Goal: Task Accomplishment & Management: Manage account settings

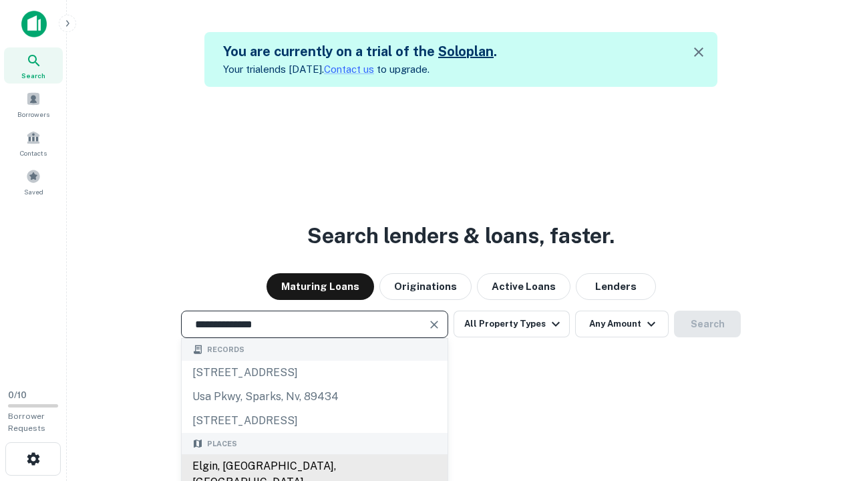
click at [314, 466] on div "Elgin, [GEOGRAPHIC_DATA], [GEOGRAPHIC_DATA]" at bounding box center [315, 474] width 266 height 40
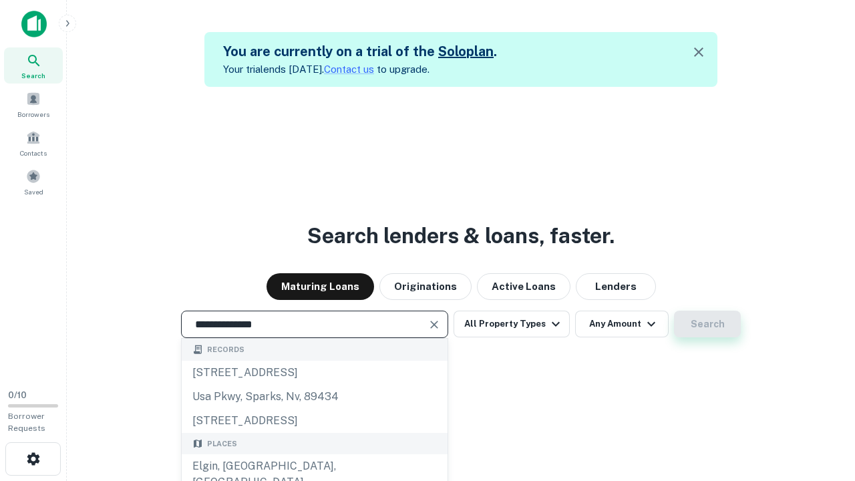
type input "**********"
click at [707, 324] on button "Search" at bounding box center [707, 324] width 67 height 27
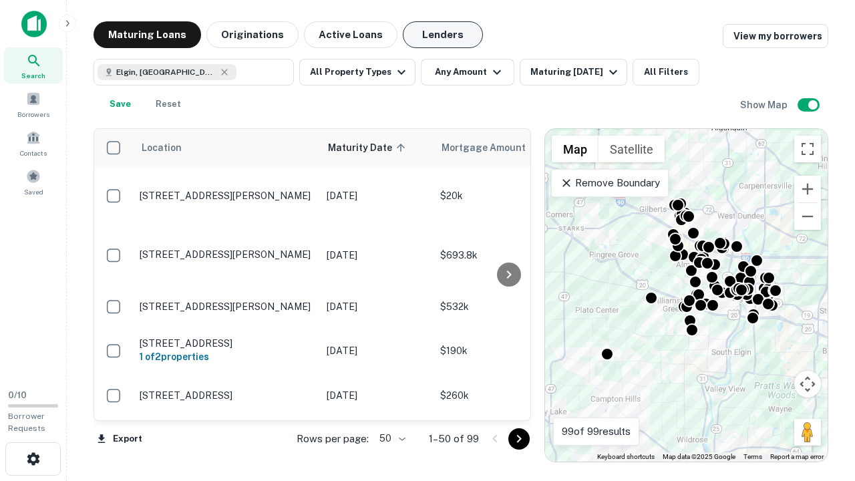
click at [443, 35] on button "Lenders" at bounding box center [443, 34] width 80 height 27
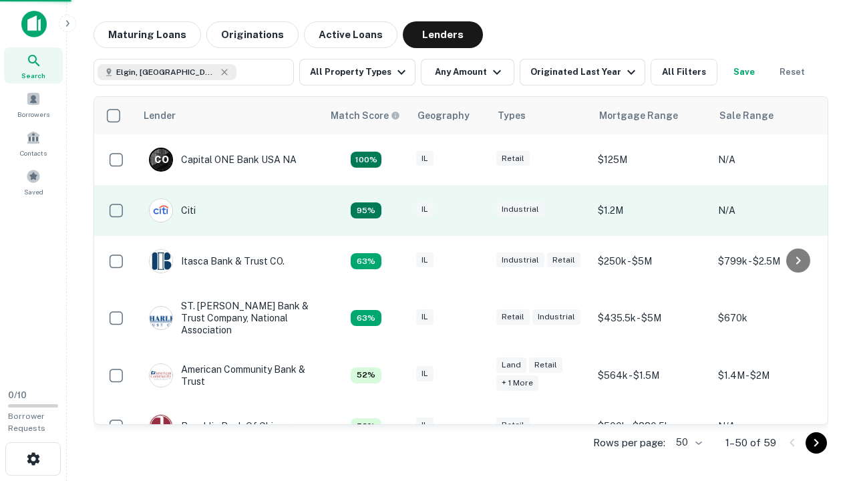
click at [474, 210] on div "IL" at bounding box center [449, 211] width 67 height 18
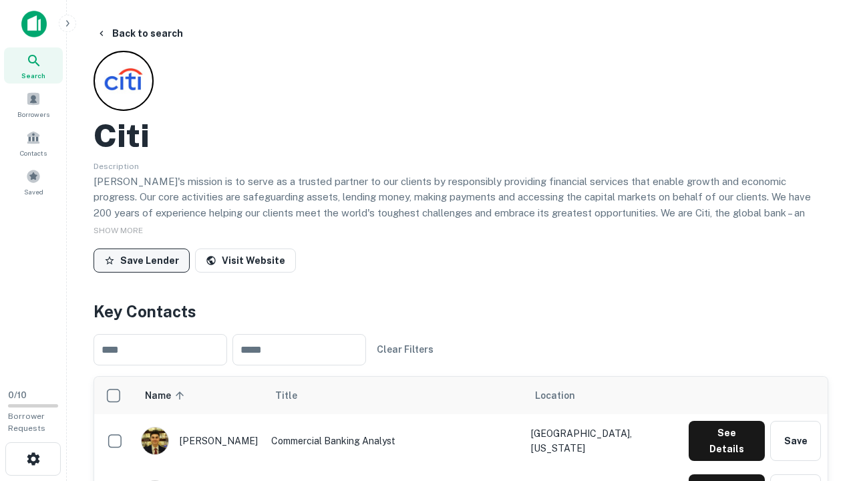
click at [142, 260] on button "Save Lender" at bounding box center [142, 261] width 96 height 24
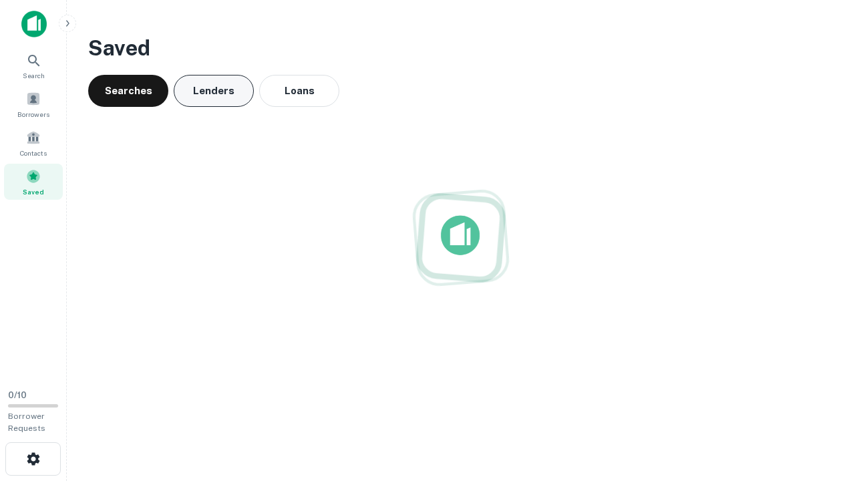
click at [214, 91] on button "Lenders" at bounding box center [214, 91] width 80 height 32
